Goal: Information Seeking & Learning: Learn about a topic

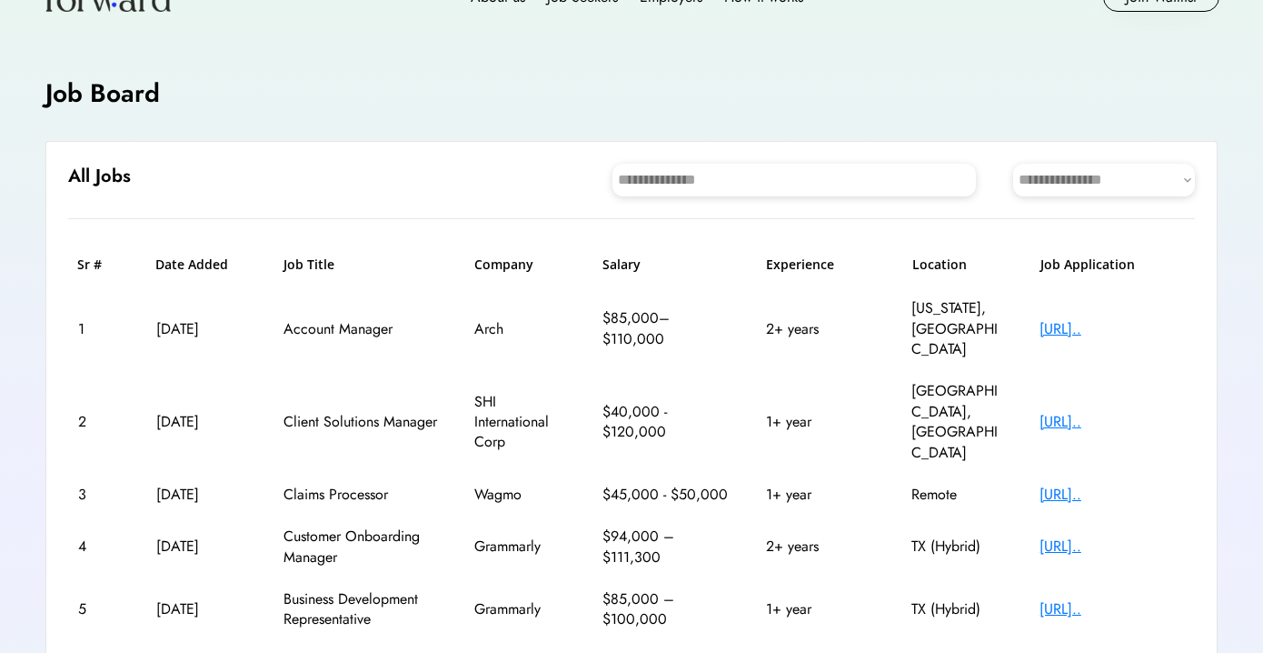
scroll to position [52, 0]
select select "********"
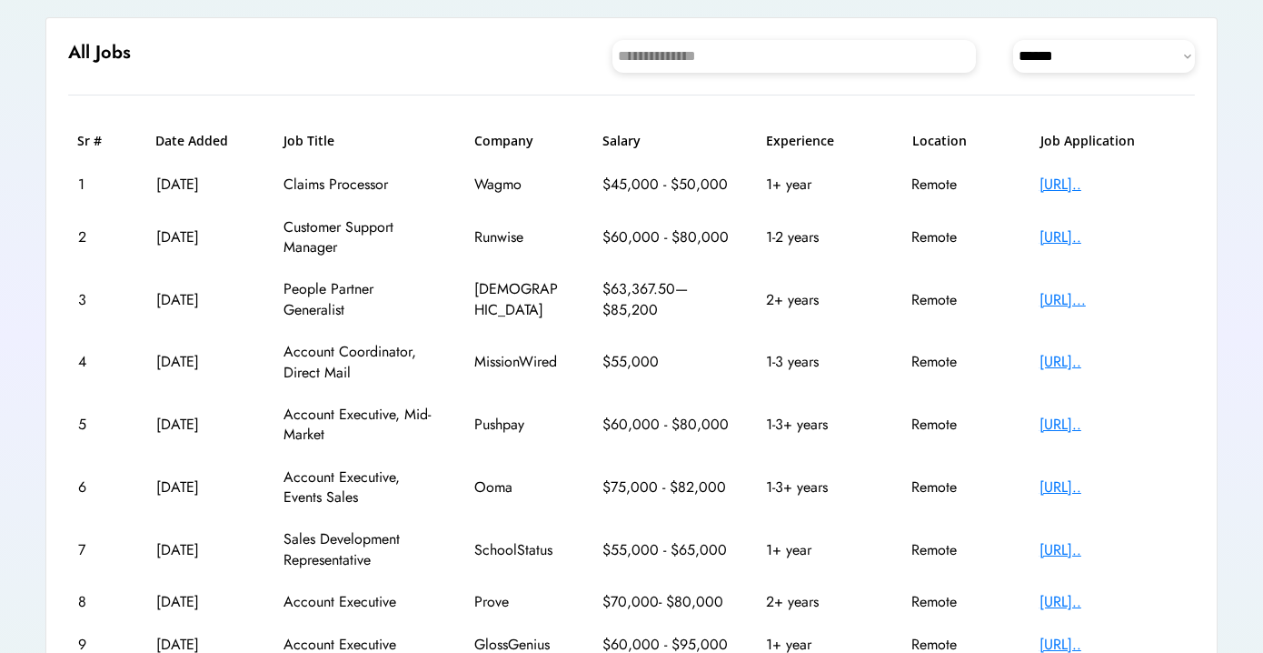
scroll to position [175, 0]
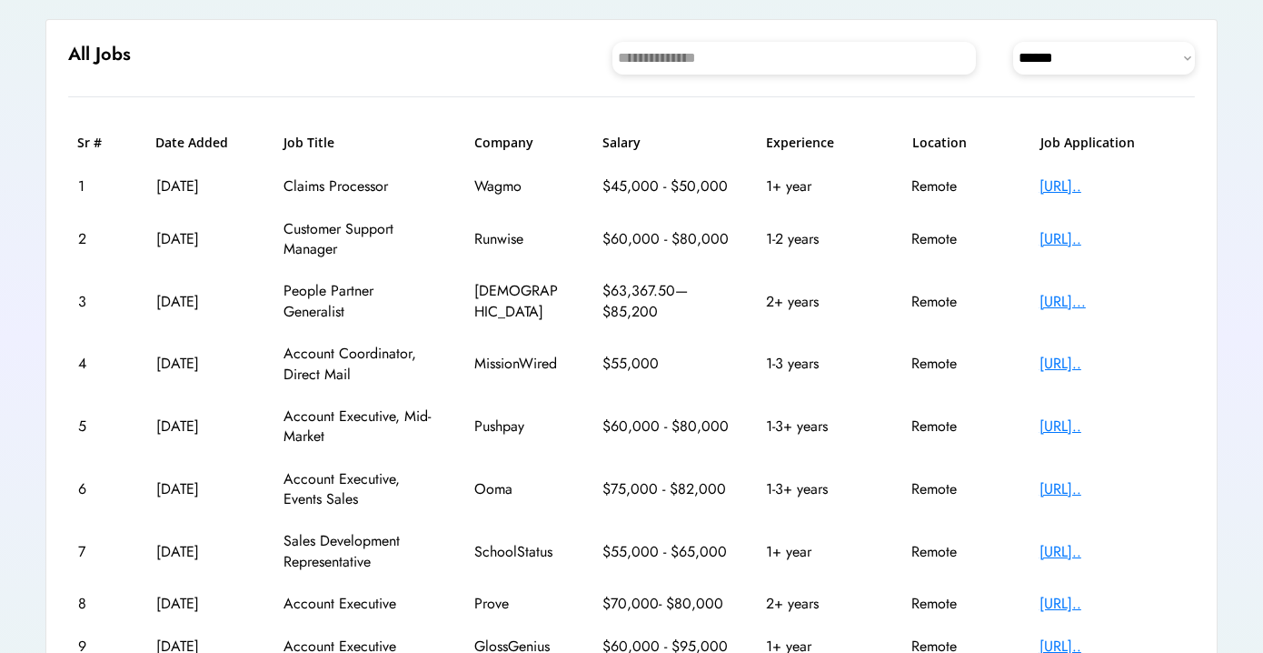
click at [1132, 418] on div "[URL].." at bounding box center [1112, 426] width 145 height 20
click at [1100, 479] on div "[URL].." at bounding box center [1112, 489] width 145 height 20
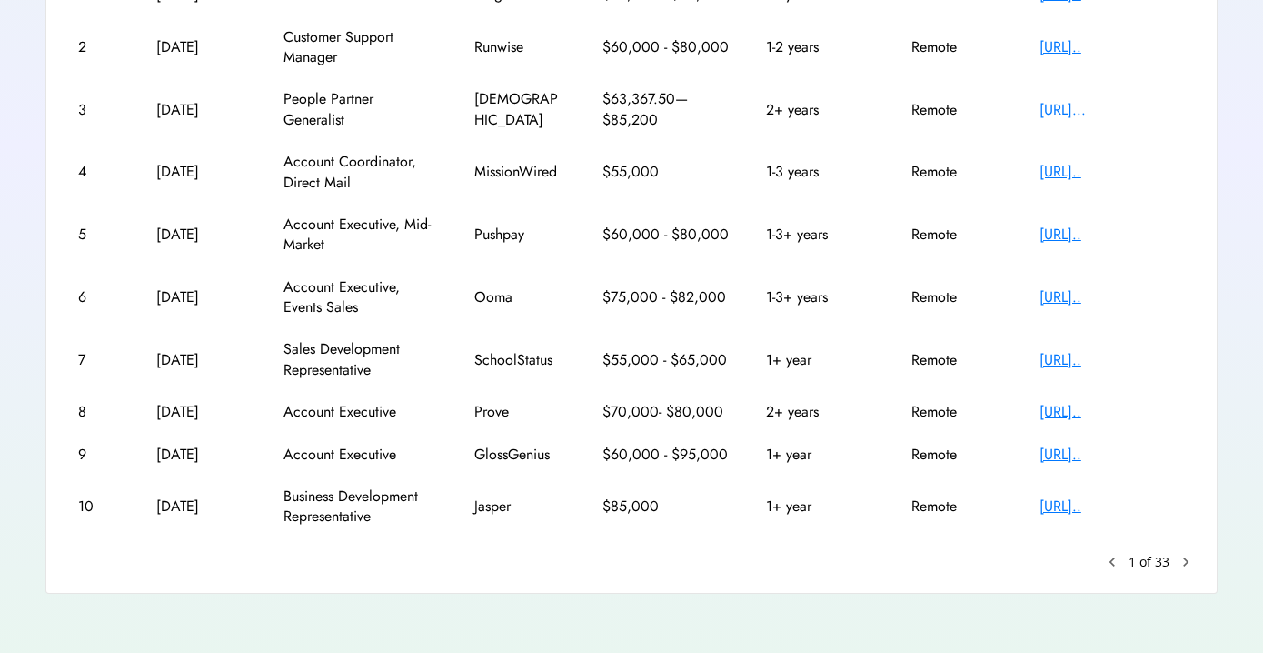
scroll to position [366, 0]
click at [1120, 171] on div "[URL].." at bounding box center [1112, 173] width 145 height 20
click at [1111, 448] on div "[URL].." at bounding box center [1112, 455] width 145 height 20
click at [1184, 554] on text "chevron_right" at bounding box center [1186, 563] width 18 height 18
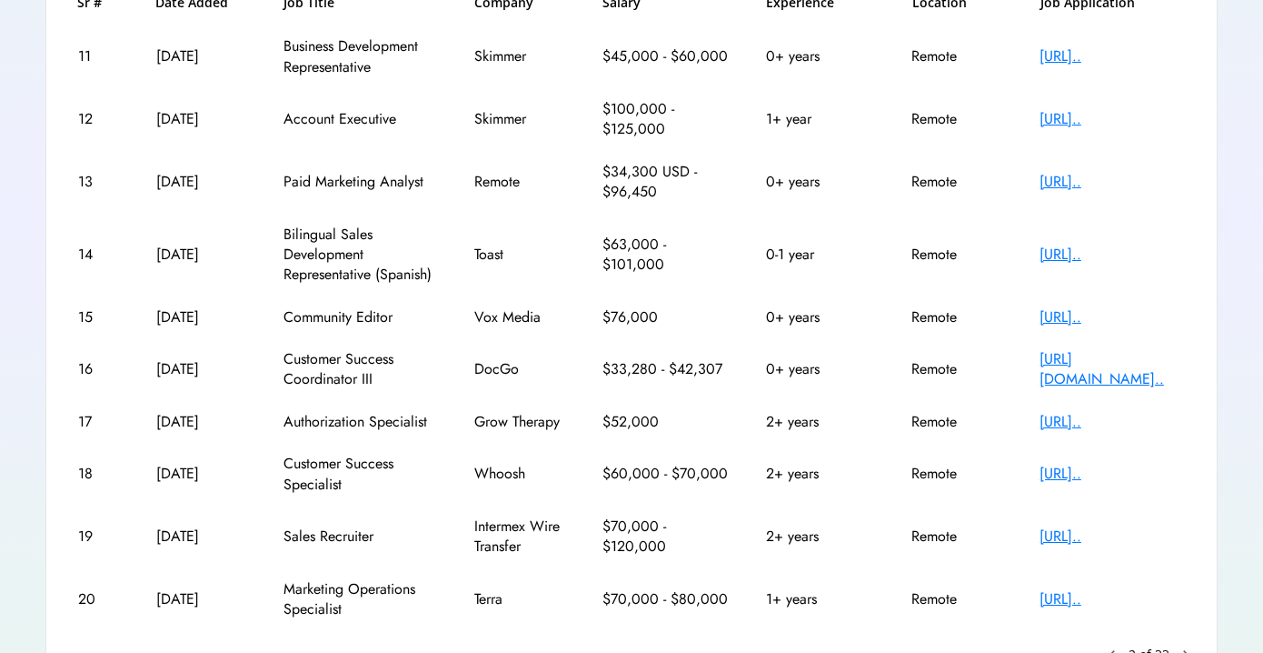
scroll to position [329, 0]
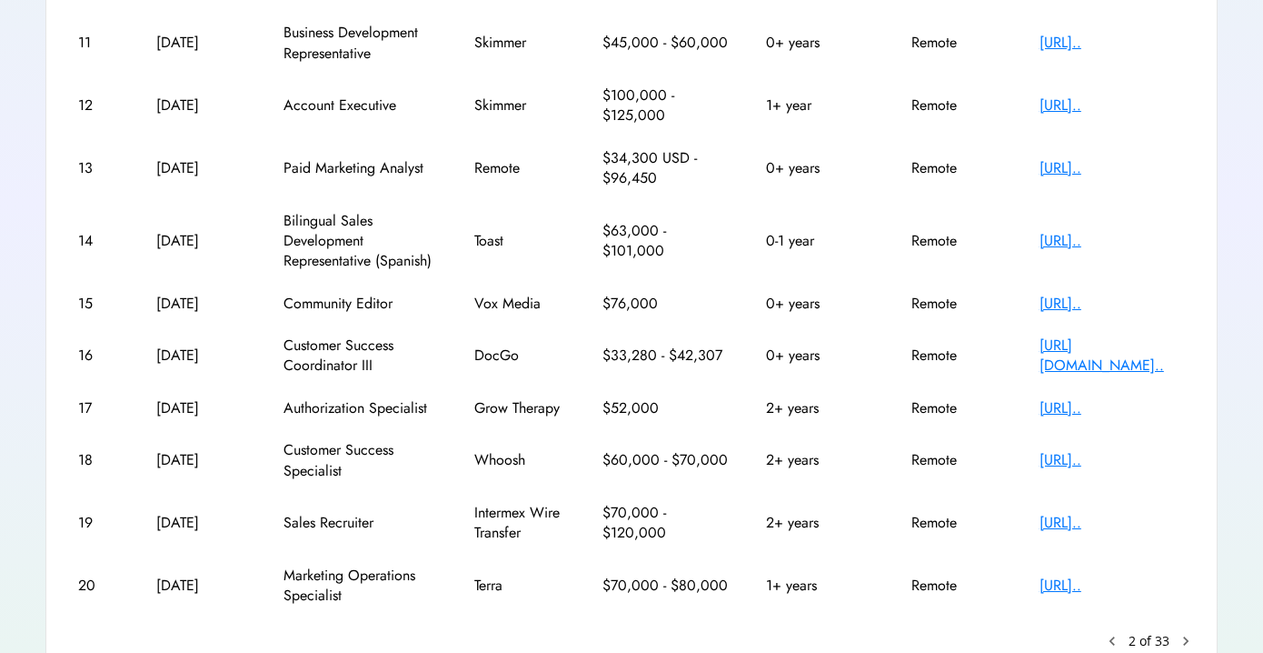
click at [1092, 585] on div "[URL].." at bounding box center [1112, 585] width 145 height 20
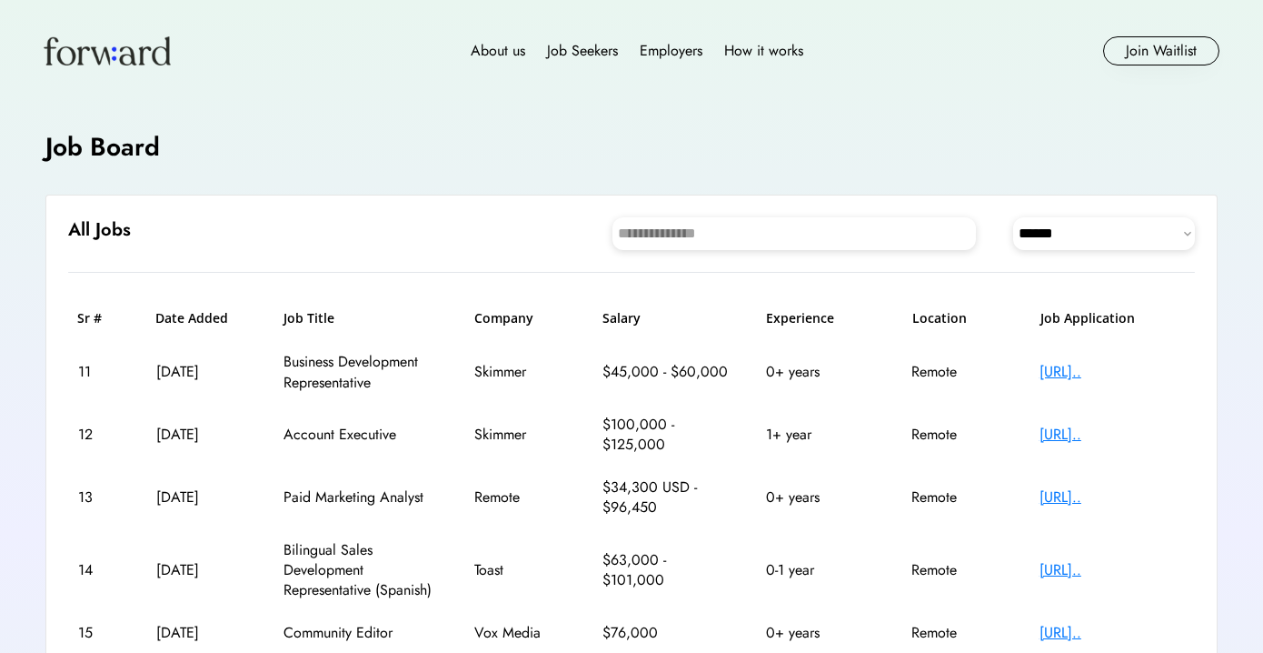
scroll to position [0, 0]
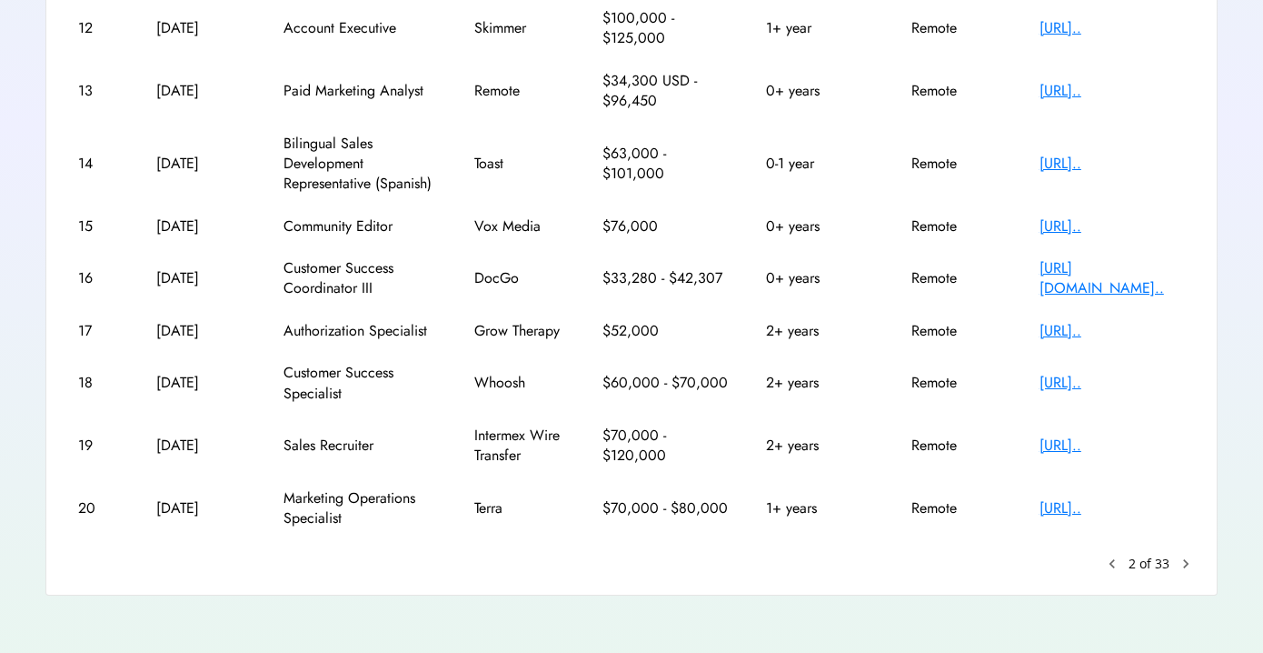
click at [1183, 557] on text "chevron_right" at bounding box center [1186, 563] width 18 height 18
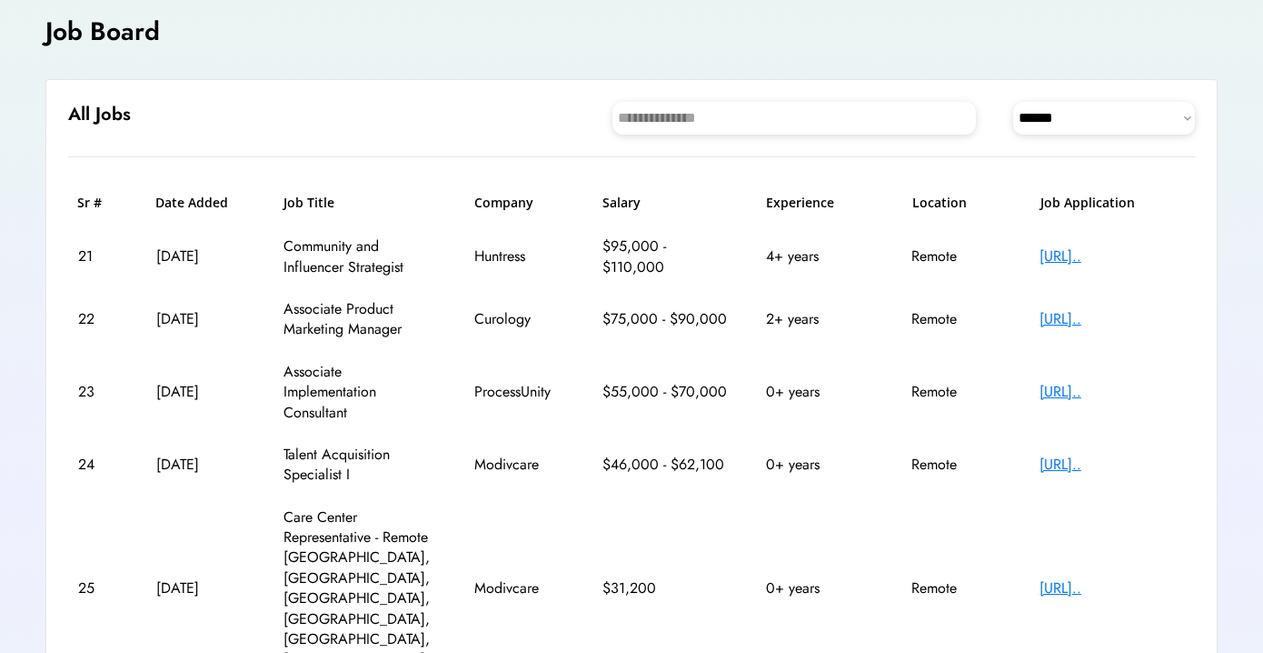
scroll to position [172, 0]
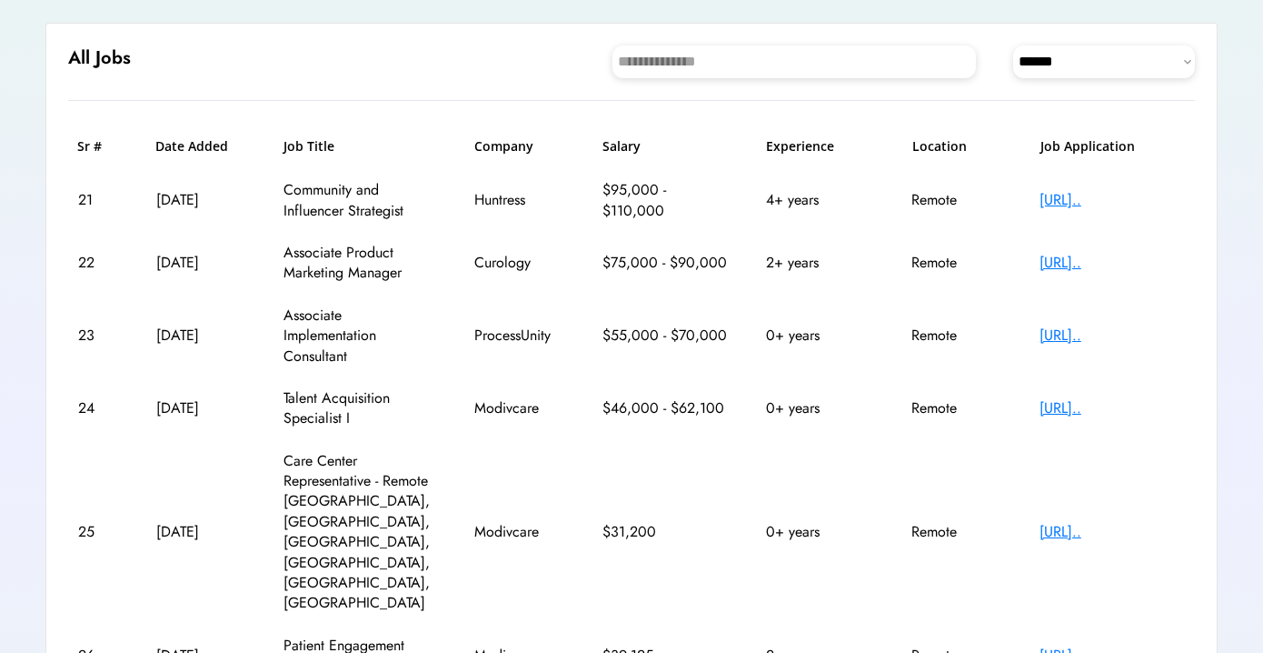
click at [1049, 334] on div "[URL].." at bounding box center [1112, 335] width 145 height 20
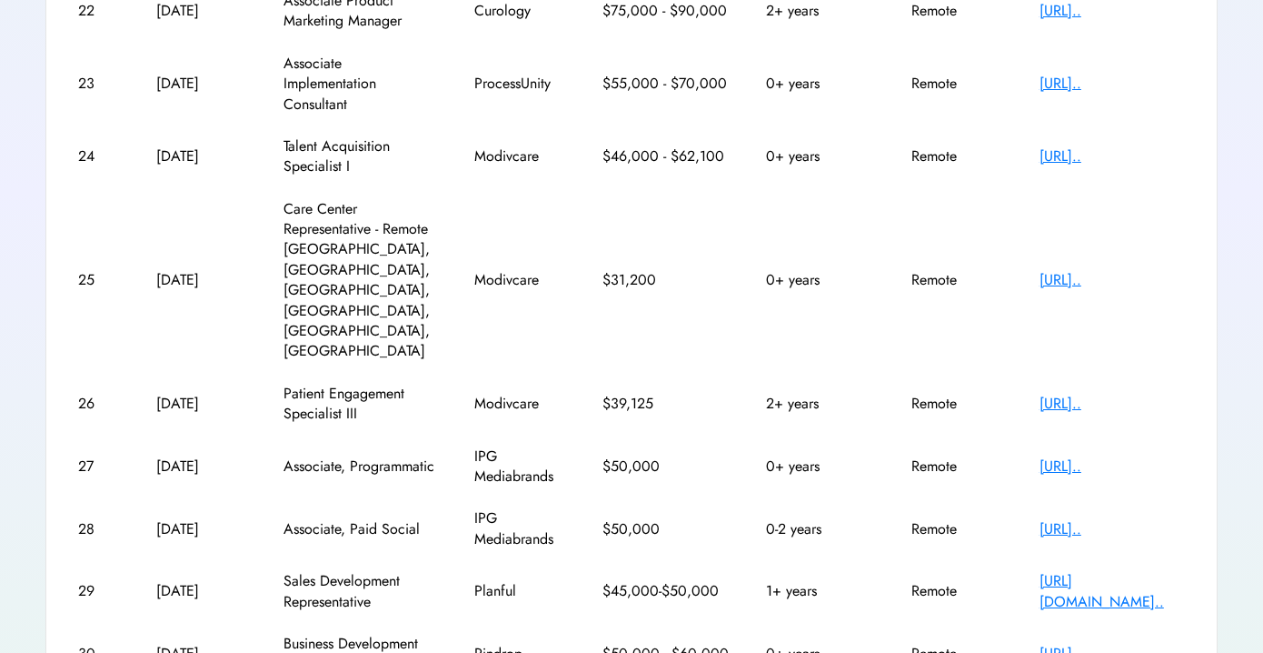
scroll to position [434, 0]
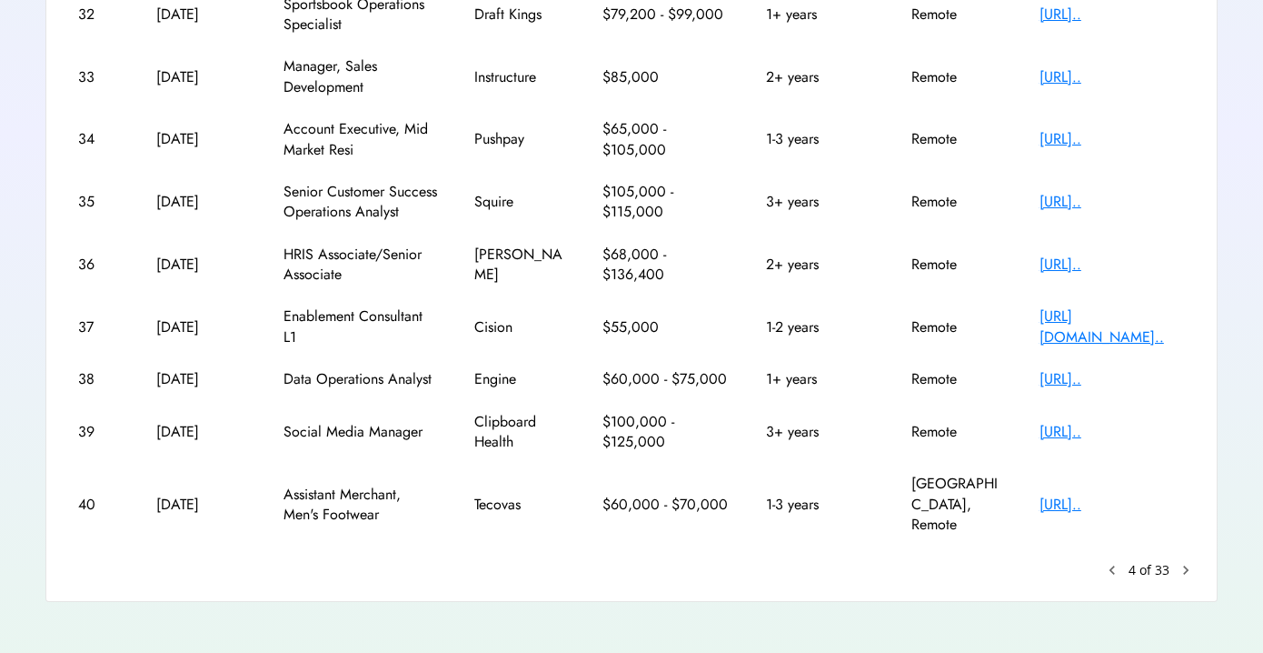
scroll to position [401, 0]
click at [1190, 560] on text "chevron_right" at bounding box center [1186, 569] width 18 height 18
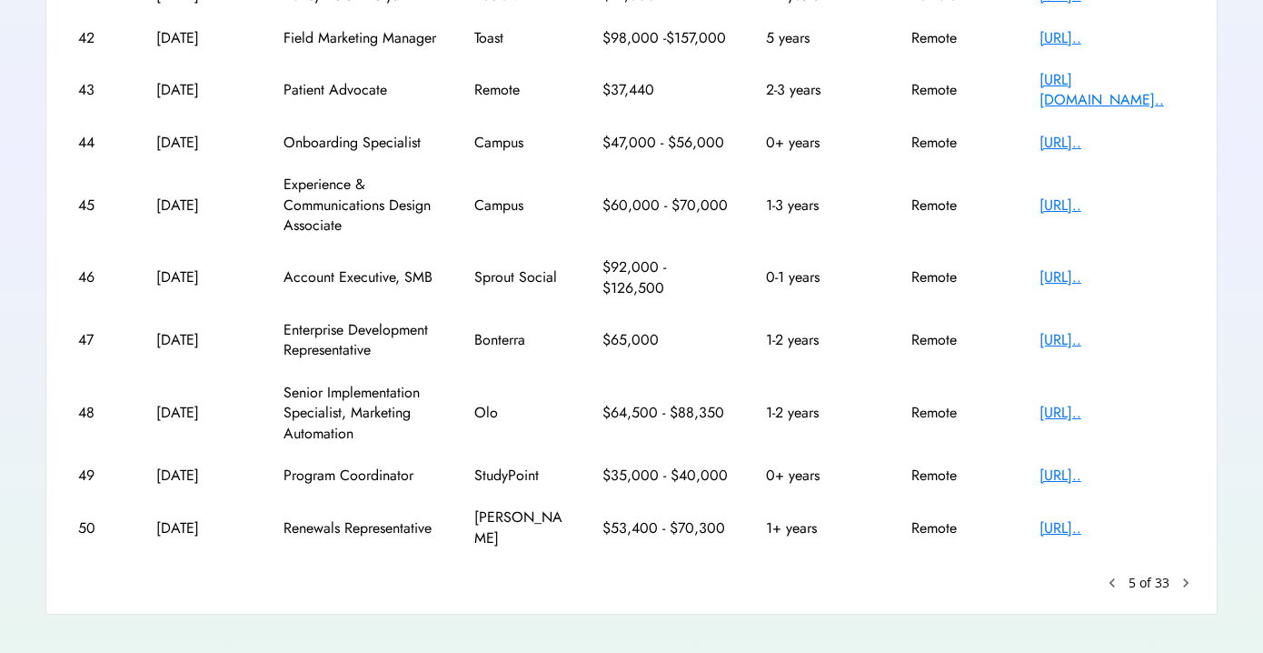
scroll to position [370, 0]
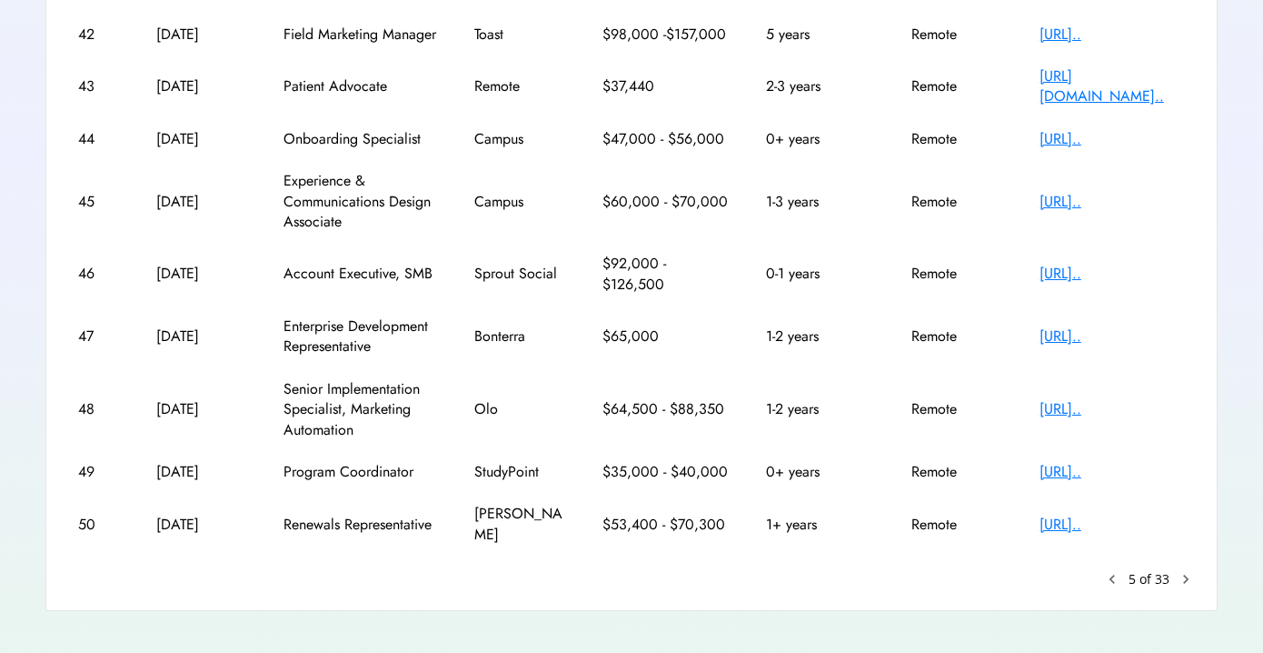
click at [1189, 571] on text "chevron_right" at bounding box center [1186, 579] width 18 height 18
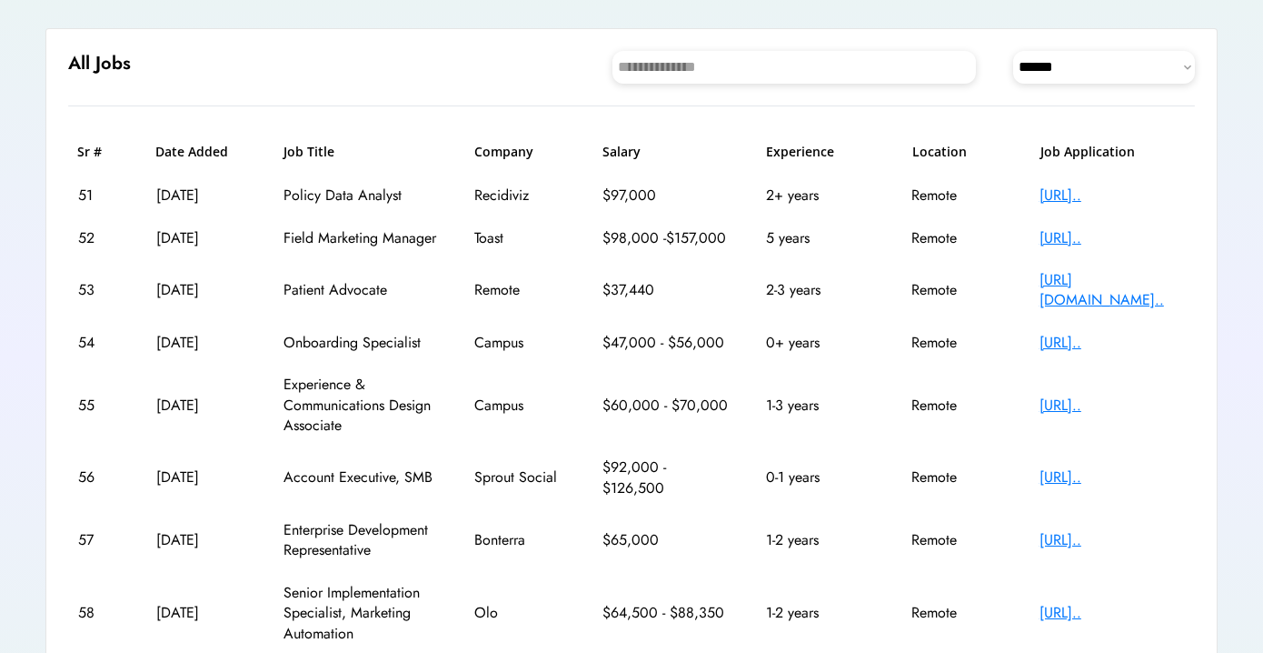
scroll to position [115, 0]
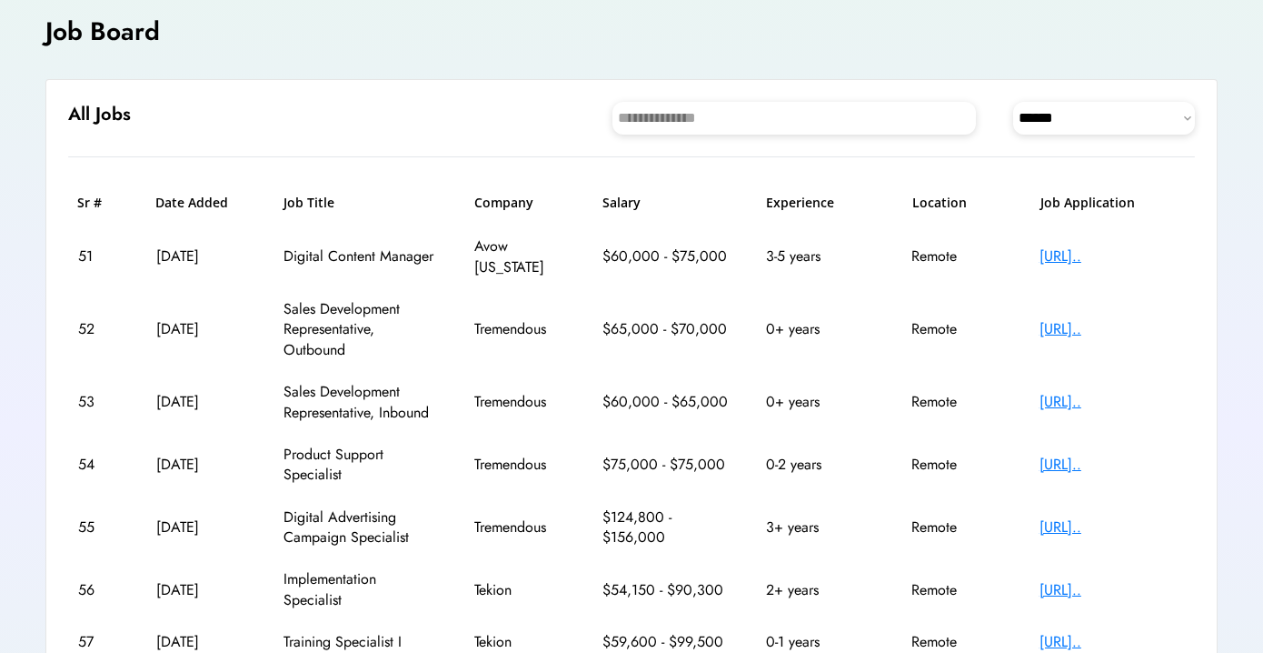
click at [1077, 454] on div "[URL].." at bounding box center [1112, 464] width 145 height 20
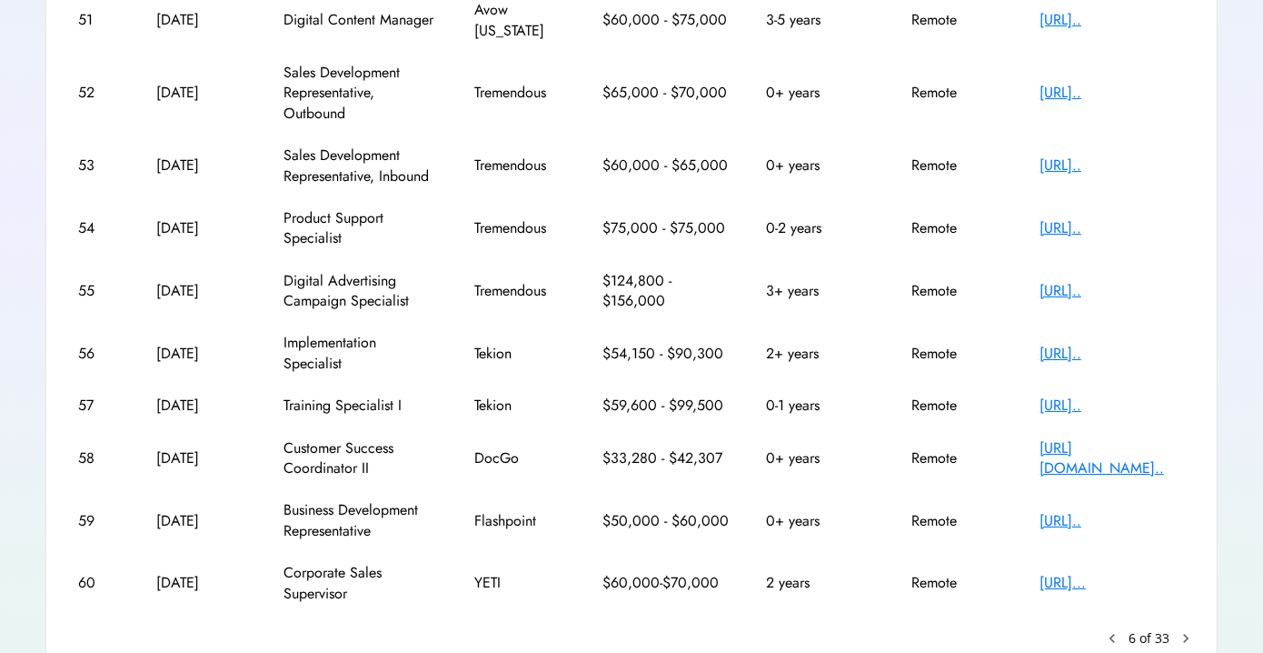
scroll to position [356, 0]
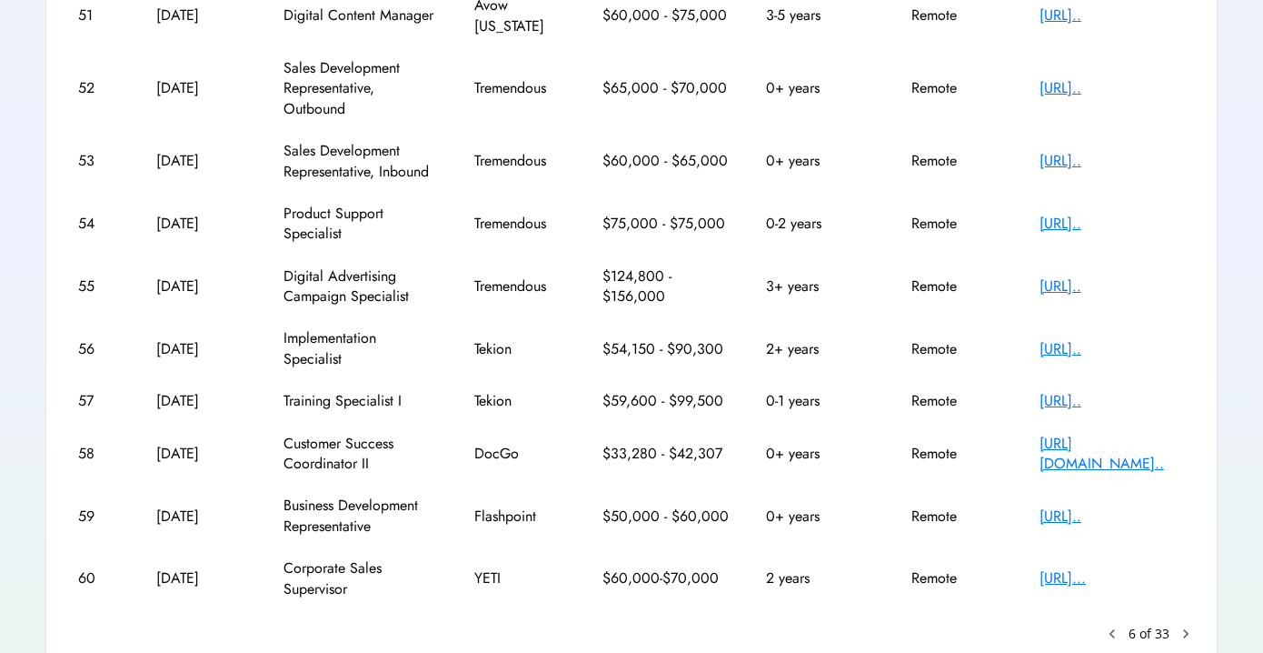
click at [1192, 624] on text "chevron_right" at bounding box center [1186, 633] width 18 height 18
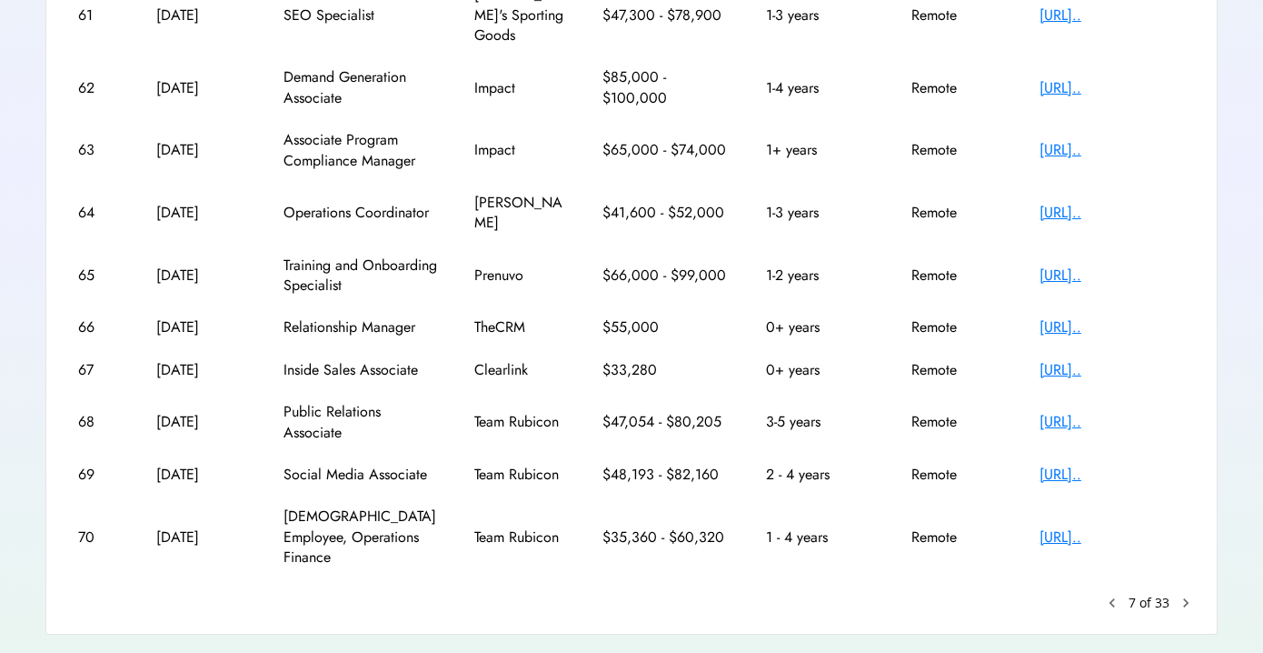
scroll to position [366, 0]
click at [1183, 594] on text "chevron_right" at bounding box center [1186, 603] width 18 height 18
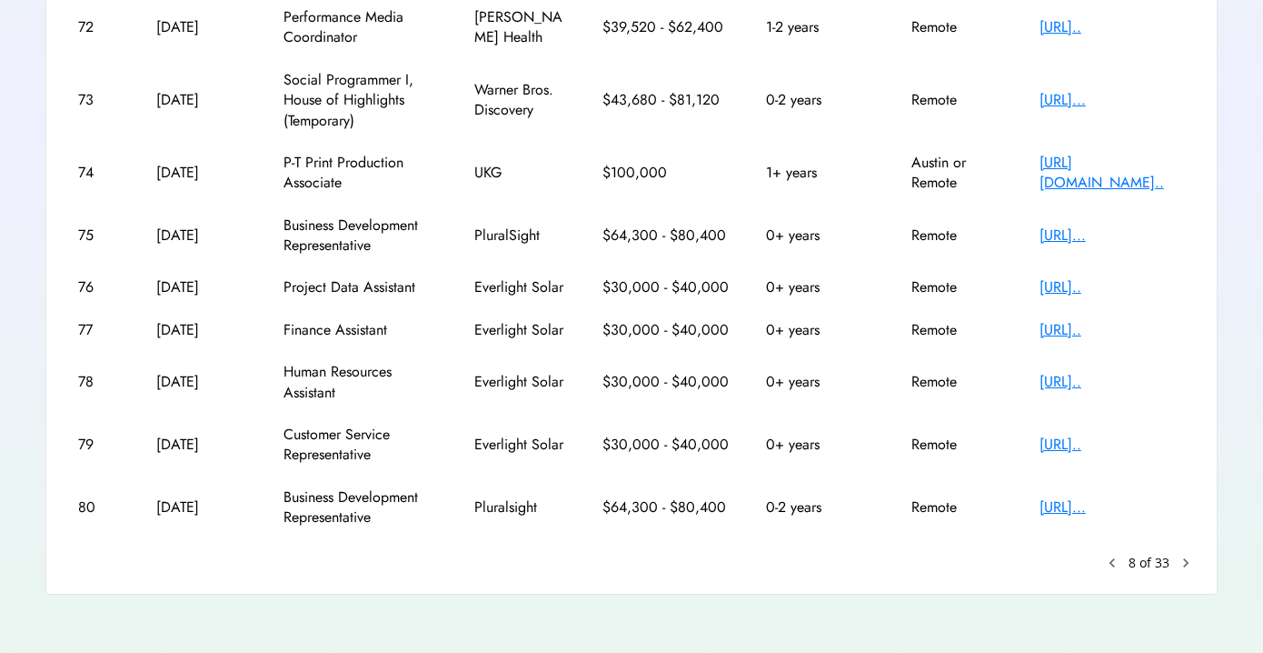
scroll to position [406, 0]
click at [1190, 554] on text "chevron_right" at bounding box center [1186, 563] width 18 height 18
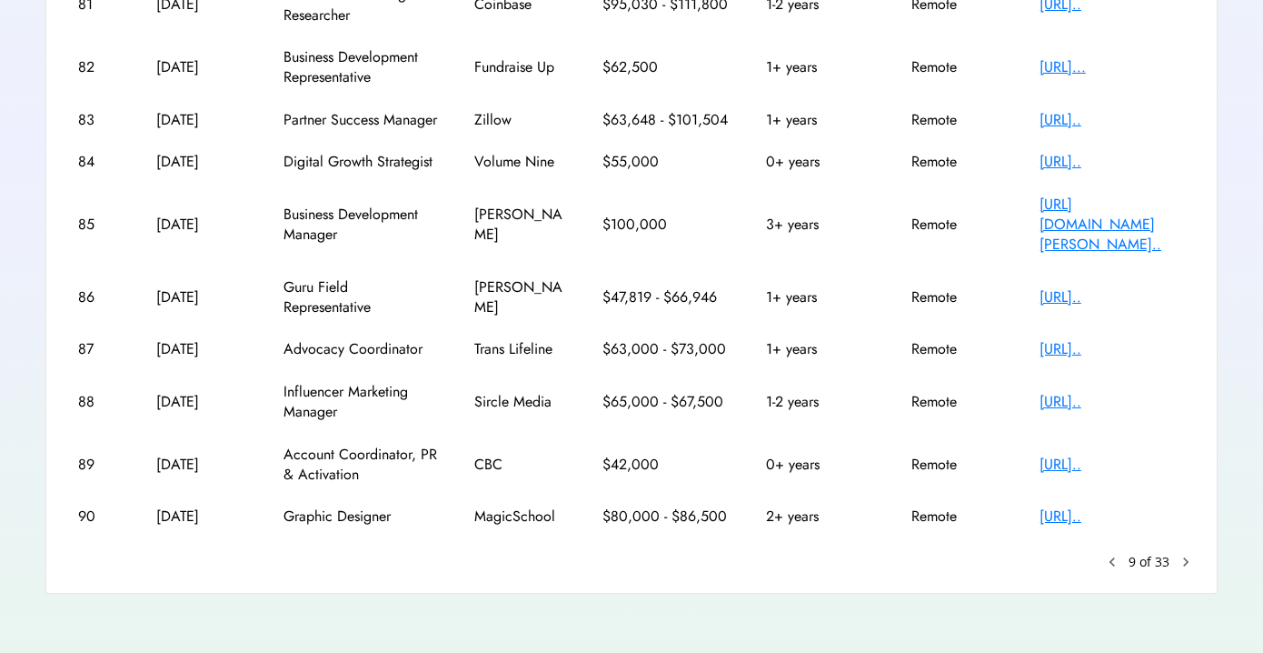
scroll to position [366, 0]
